Goal: Task Accomplishment & Management: Manage account settings

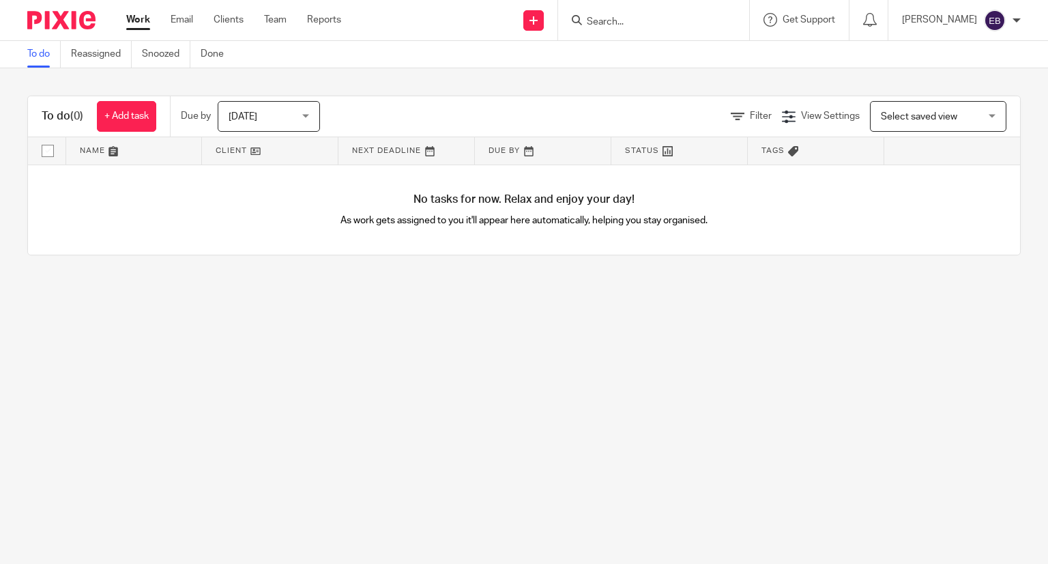
drag, startPoint x: 0, startPoint y: 0, endPoint x: 649, endPoint y: 23, distance: 649.3
click at [648, 23] on input "Search" at bounding box center [646, 22] width 123 height 12
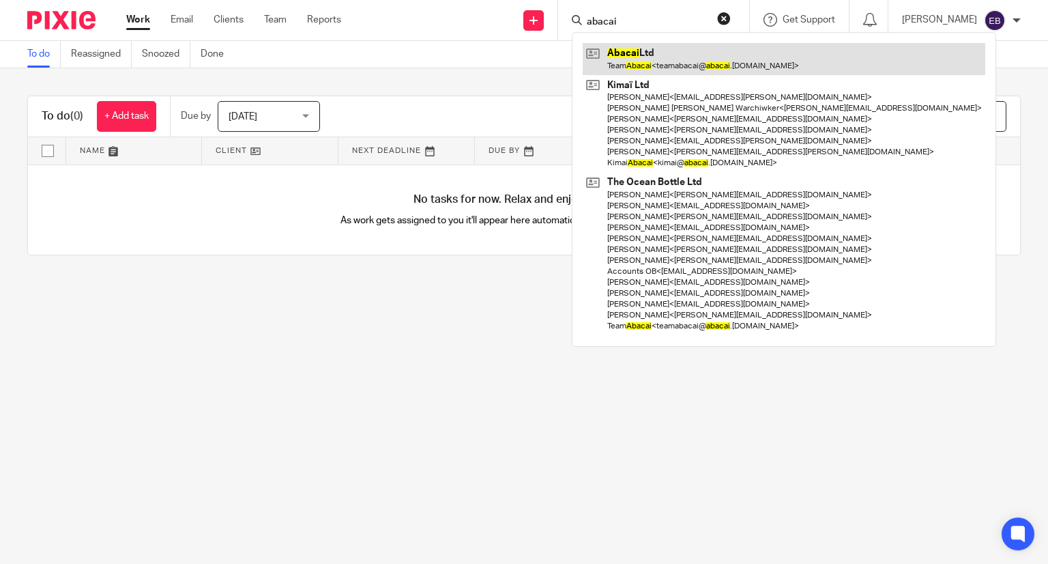
type input "abacai"
click at [701, 72] on link at bounding box center [784, 58] width 403 height 31
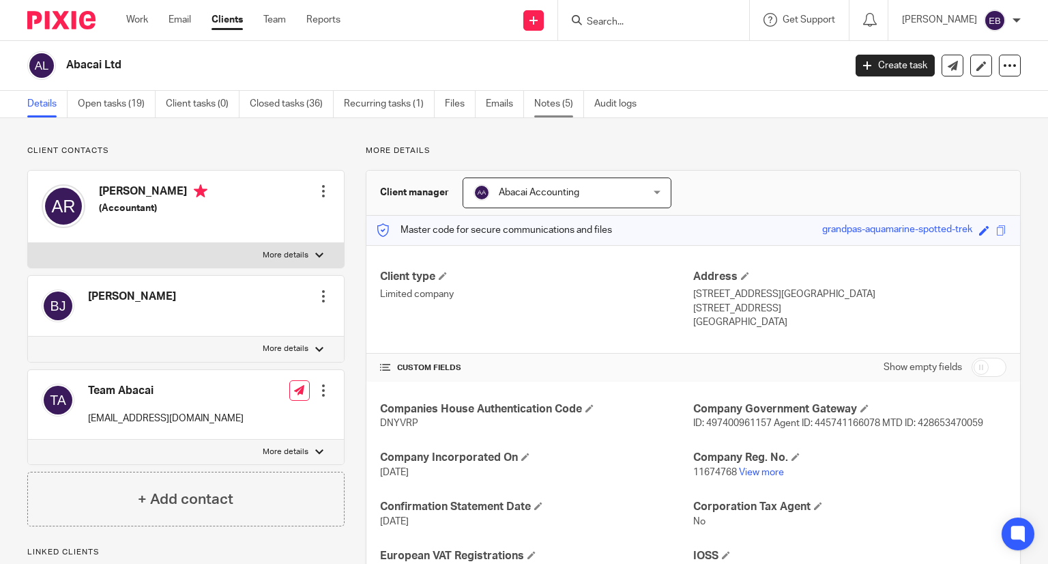
click at [543, 103] on link "Notes (5)" at bounding box center [559, 104] width 50 height 27
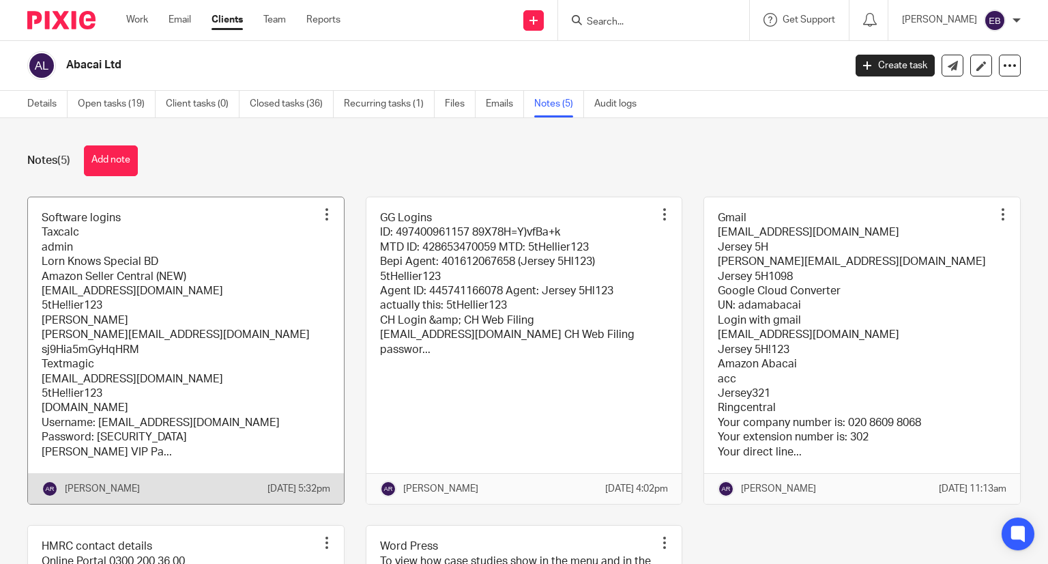
click at [133, 298] on link at bounding box center [186, 350] width 316 height 306
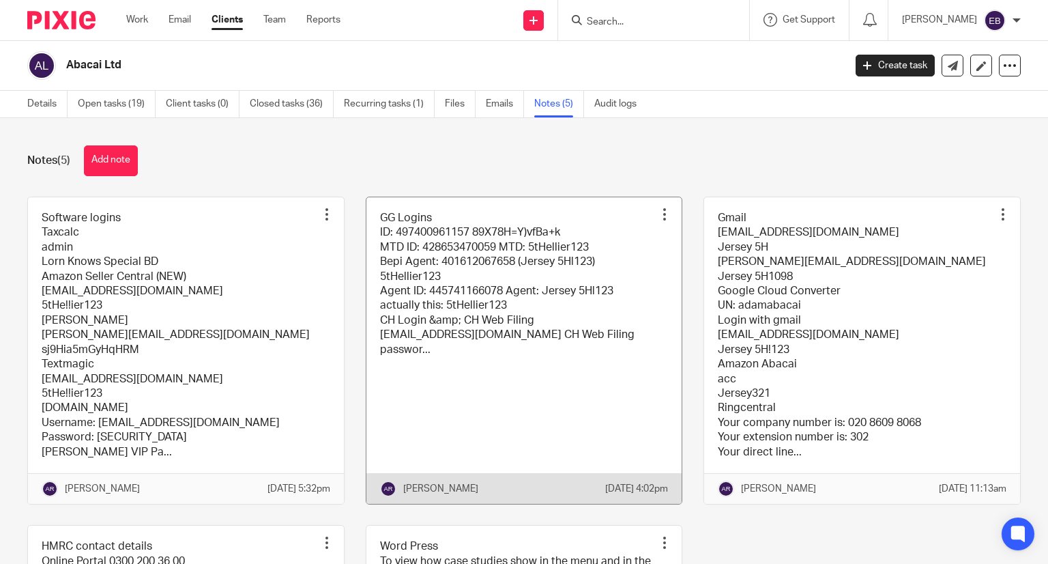
click at [523, 334] on link at bounding box center [524, 350] width 316 height 306
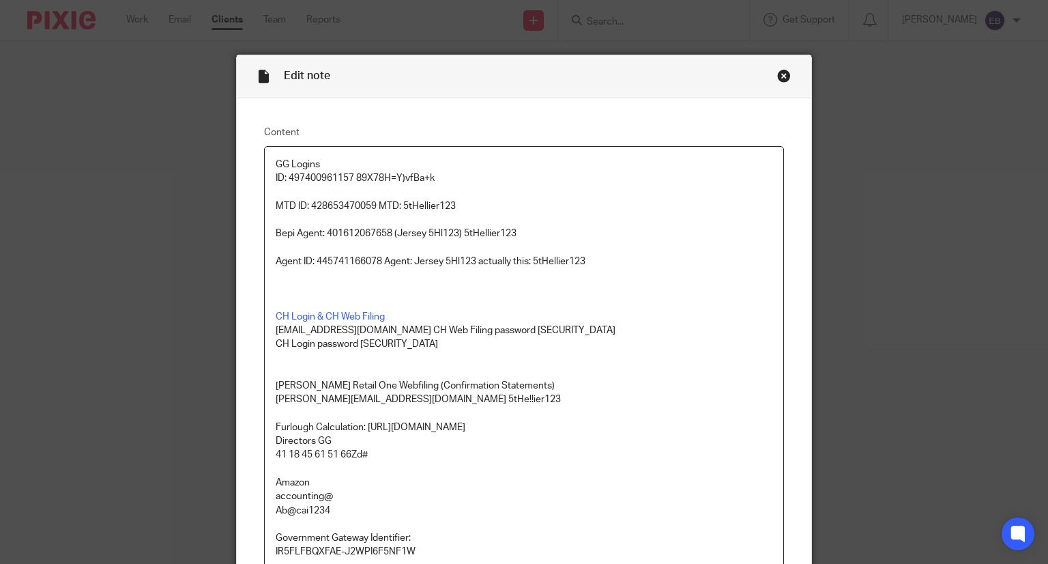
click at [777, 77] on div "Close this dialog window" at bounding box center [784, 76] width 14 height 14
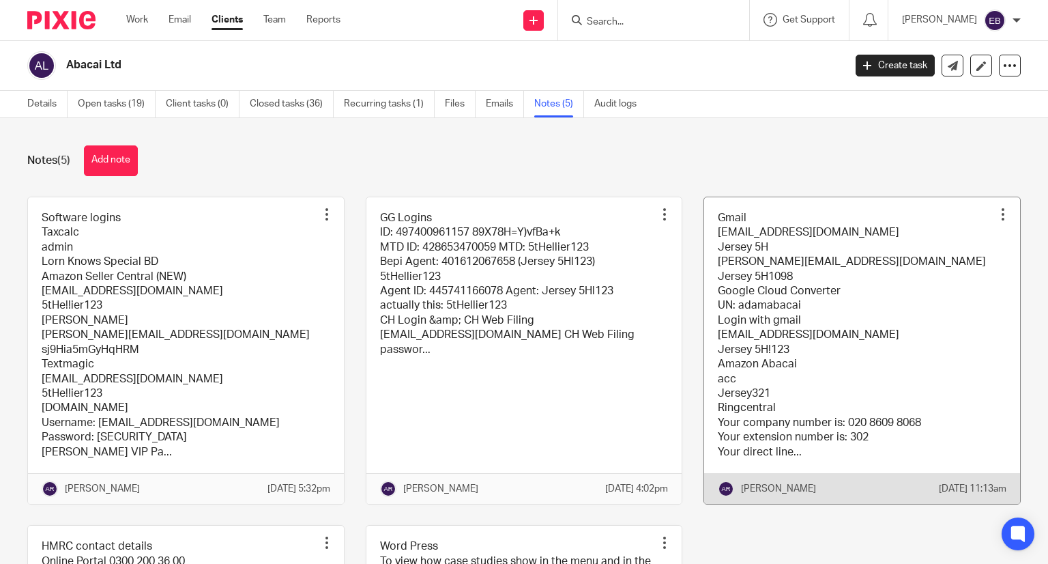
click at [816, 322] on link at bounding box center [862, 350] width 316 height 306
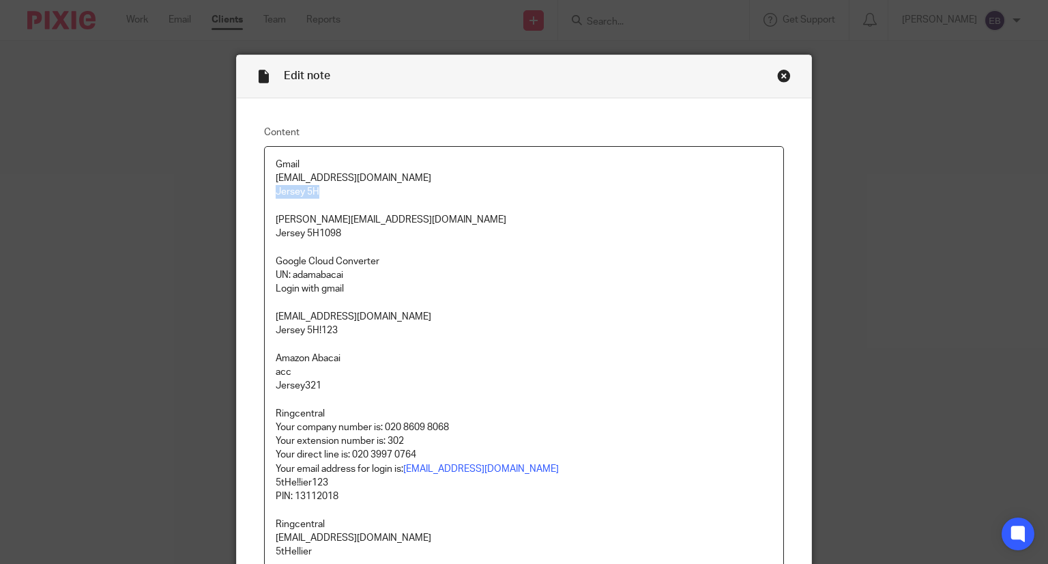
drag, startPoint x: 271, startPoint y: 188, endPoint x: 349, endPoint y: 192, distance: 78.5
click at [349, 192] on p "[EMAIL_ADDRESS][DOMAIN_NAME] Jersey 5H" at bounding box center [524, 185] width 497 height 28
copy p "Jersey 5H"
click at [287, 194] on p "[EMAIL_ADDRESS][DOMAIN_NAME] Jersey 5H" at bounding box center [524, 185] width 497 height 28
drag, startPoint x: 270, startPoint y: 189, endPoint x: 323, endPoint y: 197, distance: 54.5
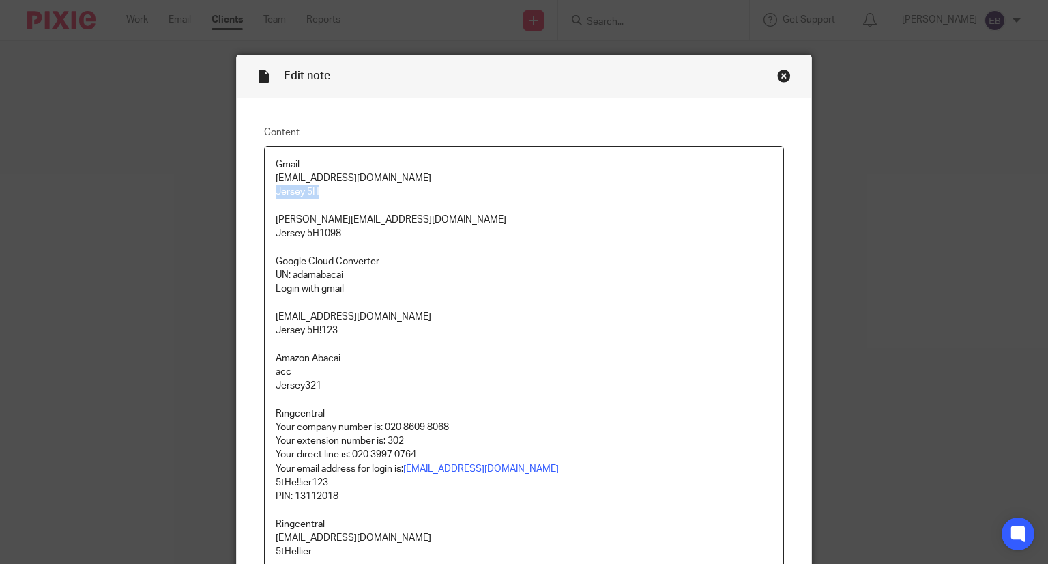
click at [323, 197] on p "[EMAIL_ADDRESS][DOMAIN_NAME] Jersey 5H" at bounding box center [524, 185] width 497 height 28
copy p "Jersey 5H"
